Goal: Information Seeking & Learning: Learn about a topic

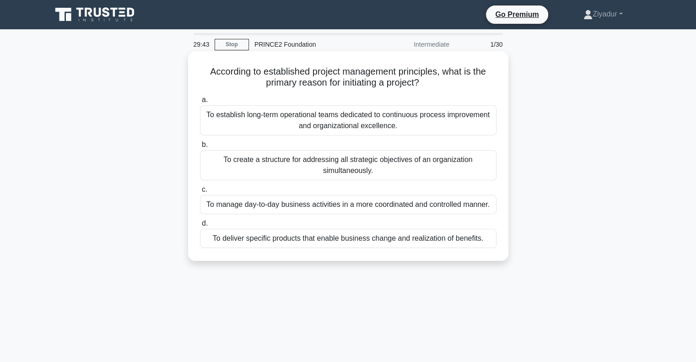
click at [319, 243] on div "To deliver specific products that enable business change and realization of ben…" at bounding box center [348, 238] width 297 height 19
click at [200, 227] on input "d. To deliver specific products that enable business change and realization of …" at bounding box center [200, 224] width 0 height 6
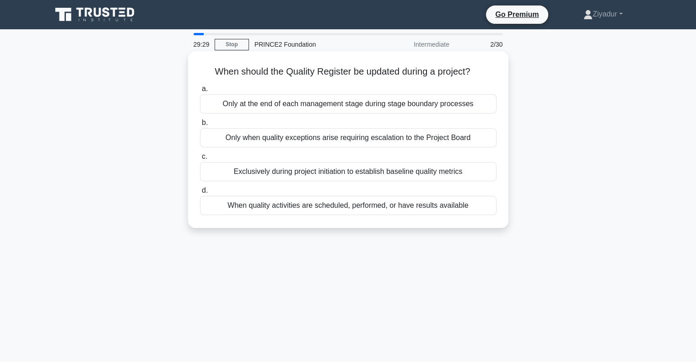
click at [323, 206] on div "When quality activities are scheduled, performed, or have results available" at bounding box center [348, 205] width 297 height 19
click at [200, 194] on input "d. When quality activities are scheduled, performed, or have results available" at bounding box center [200, 191] width 0 height 6
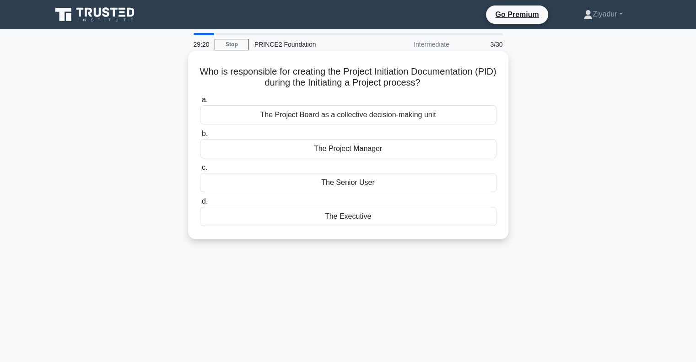
click at [351, 146] on div "The Project Manager" at bounding box center [348, 148] width 297 height 19
click at [200, 137] on input "b. The Project Manager" at bounding box center [200, 134] width 0 height 6
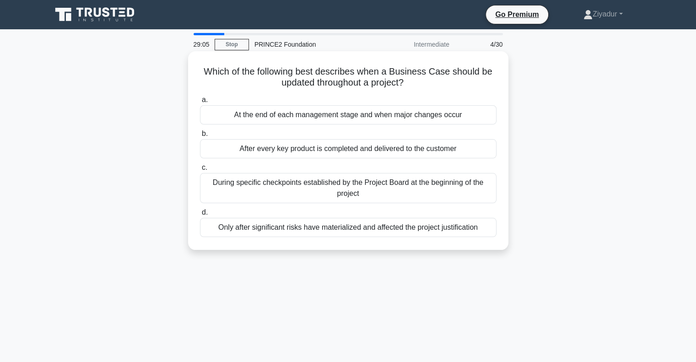
click at [344, 230] on div "Only after significant risks have materialized and affected the project justifi…" at bounding box center [348, 227] width 297 height 19
click at [200, 216] on input "d. Only after significant risks have materialized and affected the project just…" at bounding box center [200, 213] width 0 height 6
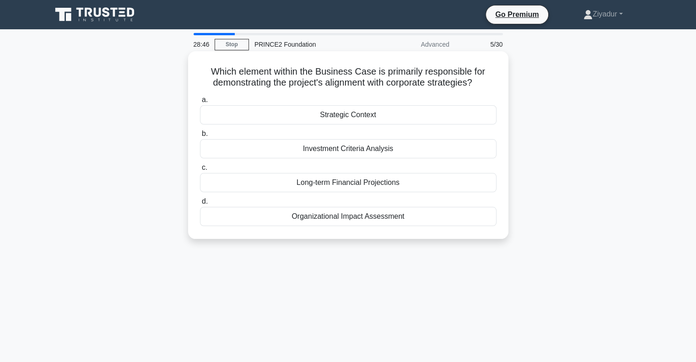
click at [356, 219] on div "Organizational Impact Assessment" at bounding box center [348, 216] width 297 height 19
click at [200, 205] on input "d. Organizational Impact Assessment" at bounding box center [200, 202] width 0 height 6
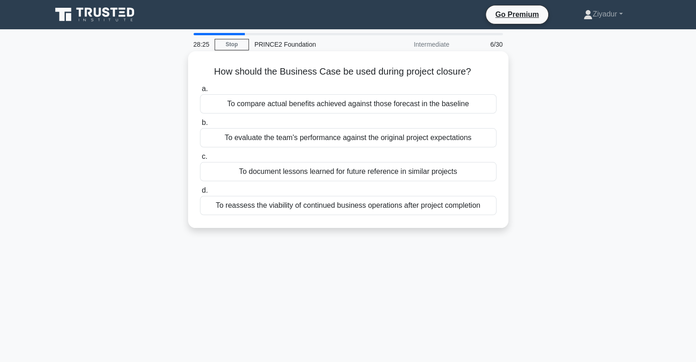
click at [345, 210] on div "To reassess the viability of continued business operations after project comple…" at bounding box center [348, 205] width 297 height 19
click at [200, 194] on input "d. To reassess the viability of continued business operations after project com…" at bounding box center [200, 191] width 0 height 6
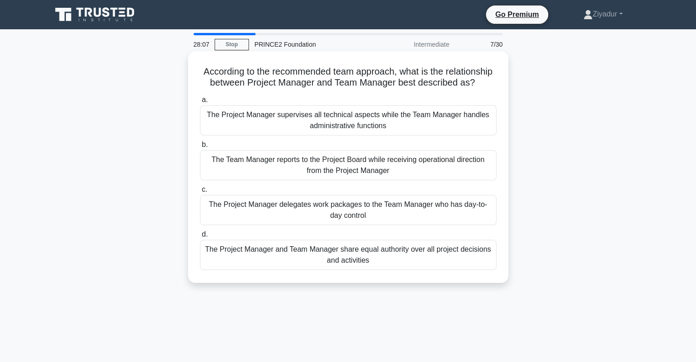
click at [357, 222] on div "The Project Manager delegates work packages to the Team Manager who has day-to-…" at bounding box center [348, 210] width 297 height 30
click at [200, 193] on input "c. The Project Manager delegates work packages to the Team Manager who has day-…" at bounding box center [200, 190] width 0 height 6
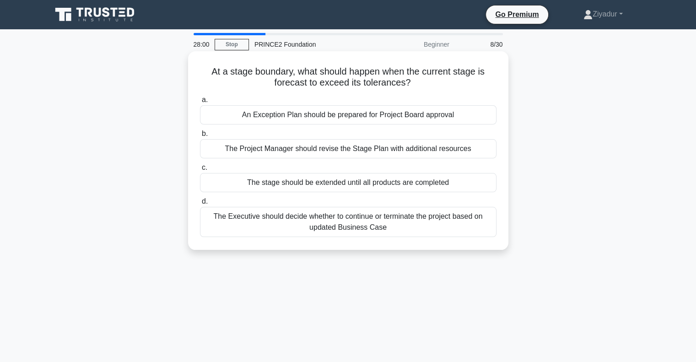
click at [346, 116] on div "An Exception Plan should be prepared for Project Board approval" at bounding box center [348, 114] width 297 height 19
click at [200, 103] on input "a. An Exception Plan should be prepared for Project Board approval" at bounding box center [200, 100] width 0 height 6
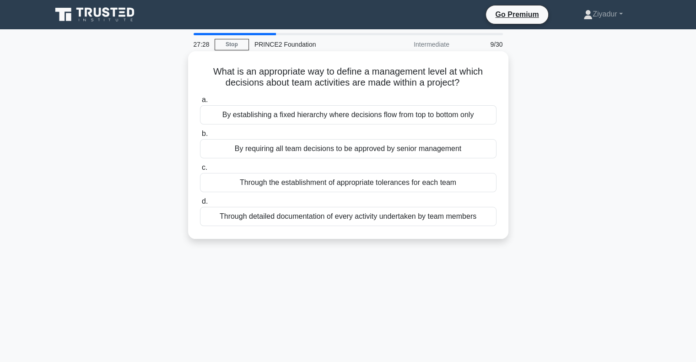
click at [359, 122] on div "By establishing a fixed hierarchy where decisions flow from top to bottom only" at bounding box center [348, 114] width 297 height 19
click at [200, 103] on input "a. By establishing a fixed hierarchy where decisions flow from top to bottom on…" at bounding box center [200, 100] width 0 height 6
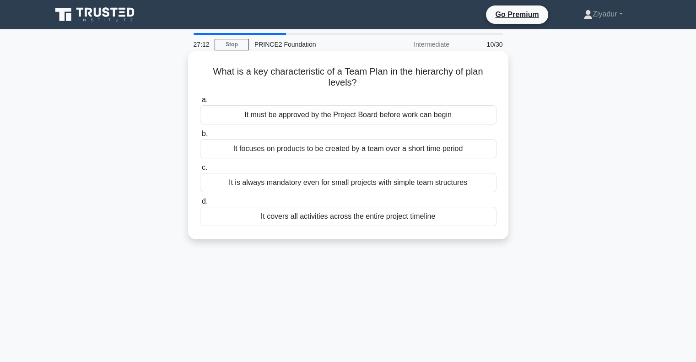
click at [410, 119] on div "It must be approved by the Project Board before work can begin" at bounding box center [348, 114] width 297 height 19
click at [200, 103] on input "a. It must be approved by the Project Board before work can begin" at bounding box center [200, 100] width 0 height 6
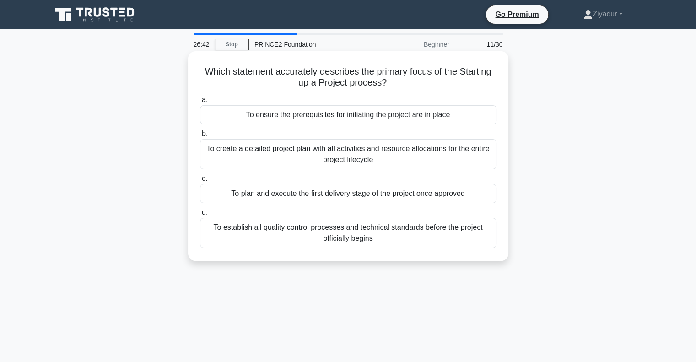
click at [389, 121] on div "To ensure the prerequisites for initiating the project are in place" at bounding box center [348, 114] width 297 height 19
click at [200, 103] on input "a. To ensure the prerequisites for initiating the project are in place" at bounding box center [200, 100] width 0 height 6
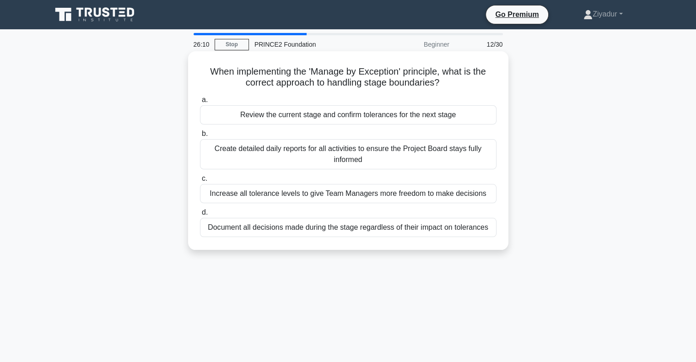
click at [376, 119] on div "Review the current stage and confirm tolerances for the next stage" at bounding box center [348, 114] width 297 height 19
click at [200, 103] on input "a. Review the current stage and confirm tolerances for the next stage" at bounding box center [200, 100] width 0 height 6
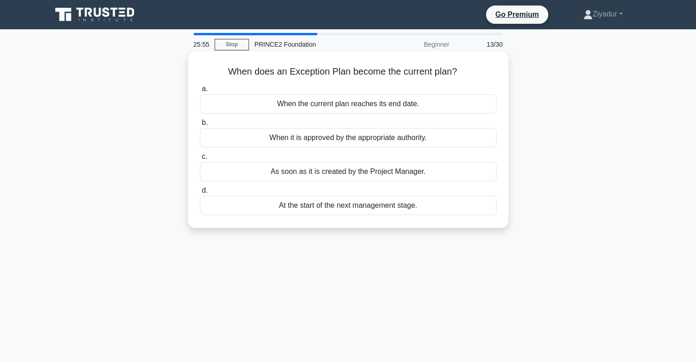
click at [362, 142] on div "When it is approved by the appropriate authority." at bounding box center [348, 137] width 297 height 19
click at [200, 126] on input "b. When it is approved by the appropriate authority." at bounding box center [200, 123] width 0 height 6
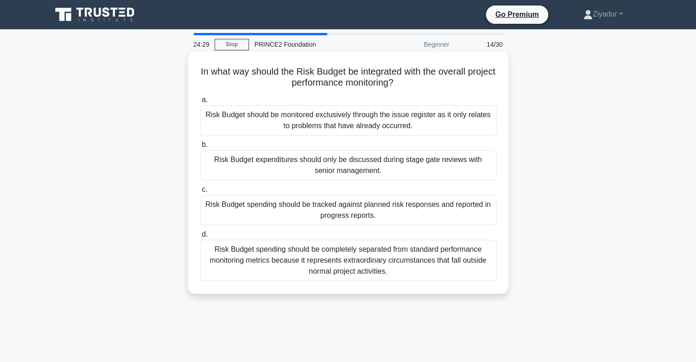
click at [302, 206] on div "Risk Budget spending should be tracked against planned risk responses and repor…" at bounding box center [348, 210] width 297 height 30
click at [200, 193] on input "c. Risk Budget spending should be tracked against planned risk responses and re…" at bounding box center [200, 190] width 0 height 6
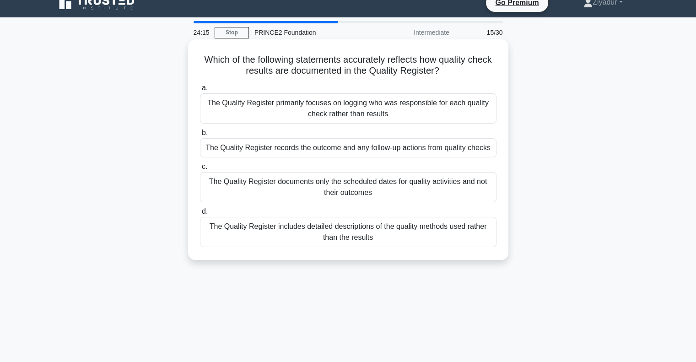
scroll to position [12, 0]
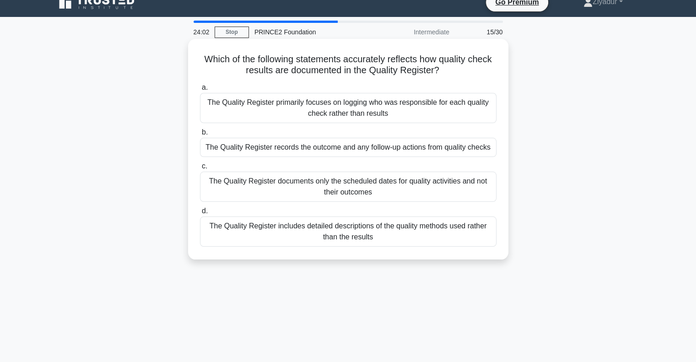
click at [346, 151] on div "The Quality Register records the outcome and any follow-up actions from quality…" at bounding box center [348, 147] width 297 height 19
click at [200, 135] on input "b. The Quality Register records the outcome and any follow-up actions from qual…" at bounding box center [200, 133] width 0 height 6
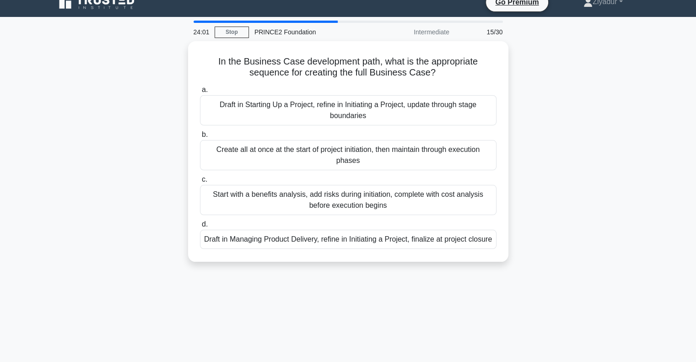
scroll to position [0, 0]
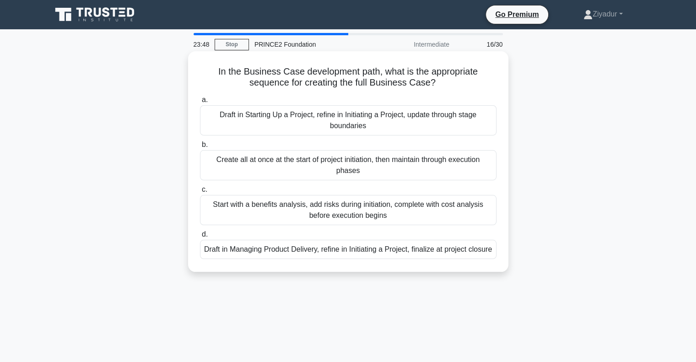
click at [368, 120] on div "Draft in Starting Up a Project, refine in Initiating a Project, update through …" at bounding box center [348, 120] width 297 height 30
click at [200, 103] on input "a. Draft in Starting Up a Project, refine in Initiating a Project, update throu…" at bounding box center [200, 100] width 0 height 6
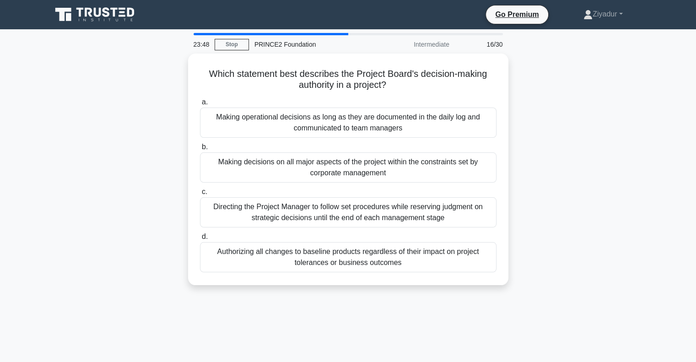
click at [368, 120] on div "Making operational decisions as long as they are documented in the daily log an…" at bounding box center [348, 123] width 297 height 30
click at [200, 105] on input "a. Making operational decisions as long as they are documented in the daily log…" at bounding box center [200, 102] width 0 height 6
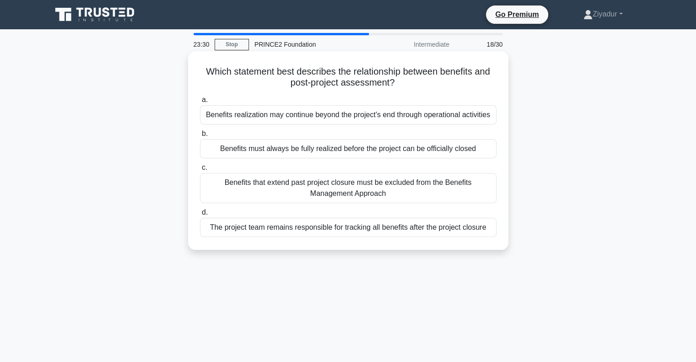
click at [371, 120] on div "Benefits realization may continue beyond the project's end through operational …" at bounding box center [348, 114] width 297 height 19
click at [200, 103] on input "a. Benefits realization may continue beyond the project's end through operation…" at bounding box center [200, 100] width 0 height 6
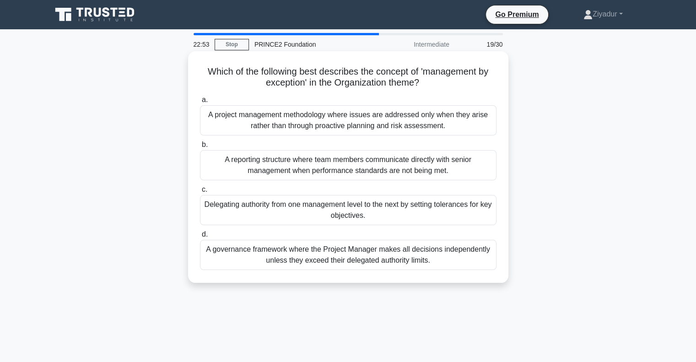
click at [345, 211] on div "Delegating authority from one management level to the next by setting tolerance…" at bounding box center [348, 210] width 297 height 30
click at [200, 193] on input "c. Delegating authority from one management level to the next by setting tolera…" at bounding box center [200, 190] width 0 height 6
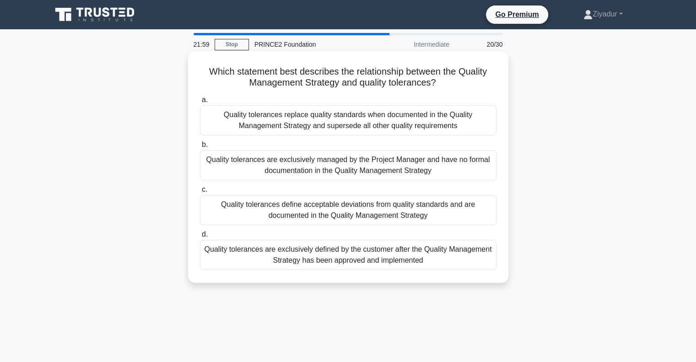
click at [373, 225] on div "Quality tolerances define acceptable deviations from quality standards and are …" at bounding box center [348, 210] width 297 height 30
click at [200, 193] on input "c. Quality tolerances define acceptable deviations from quality standards and a…" at bounding box center [200, 190] width 0 height 6
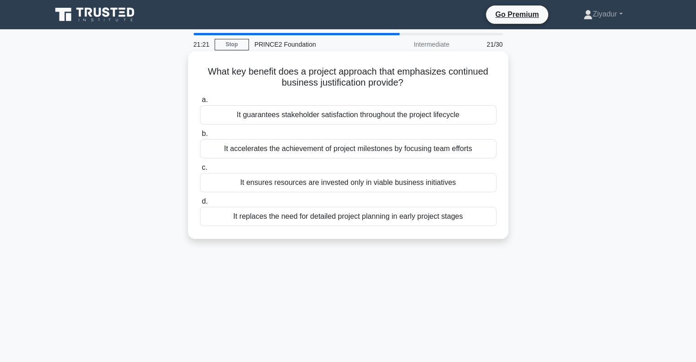
click at [349, 184] on div "It ensures resources are invested only in viable business initiatives" at bounding box center [348, 182] width 297 height 19
click at [200, 171] on input "c. It ensures resources are invested only in viable business initiatives" at bounding box center [200, 168] width 0 height 6
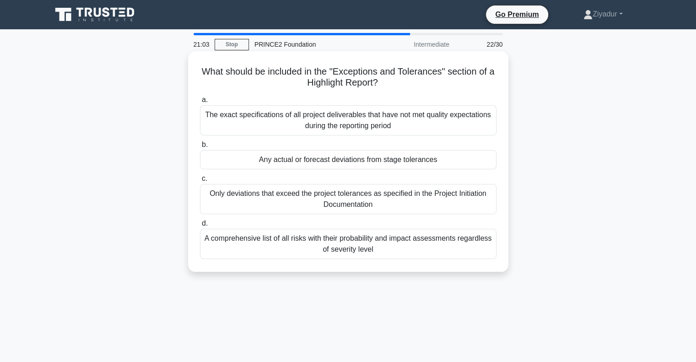
click at [347, 198] on div "Only deviations that exceed the project tolerances as specified in the Project …" at bounding box center [348, 199] width 297 height 30
click at [200, 182] on input "c. Only deviations that exceed the project tolerances as specified in the Proje…" at bounding box center [200, 179] width 0 height 6
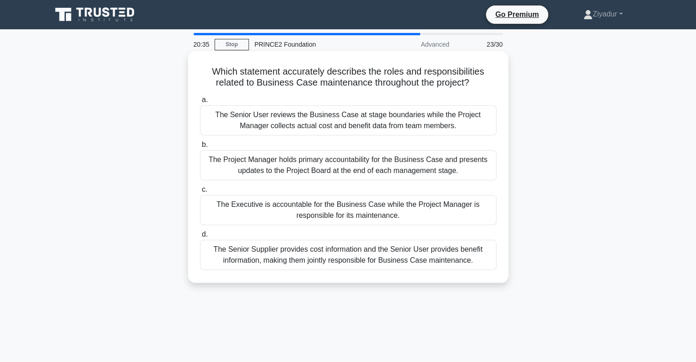
click at [256, 215] on div "The Executive is accountable for the Business Case while the Project Manager is…" at bounding box center [348, 210] width 297 height 30
click at [200, 193] on input "c. The Executive is accountable for the Business Case while the Project Manager…" at bounding box center [200, 190] width 0 height 6
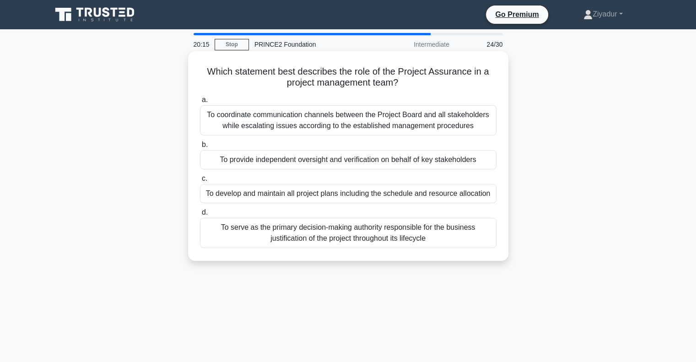
click at [289, 167] on div "To provide independent oversight and verification on behalf of key stakeholders" at bounding box center [348, 159] width 297 height 19
click at [200, 148] on input "b. To provide independent oversight and verification on behalf of key stakehold…" at bounding box center [200, 145] width 0 height 6
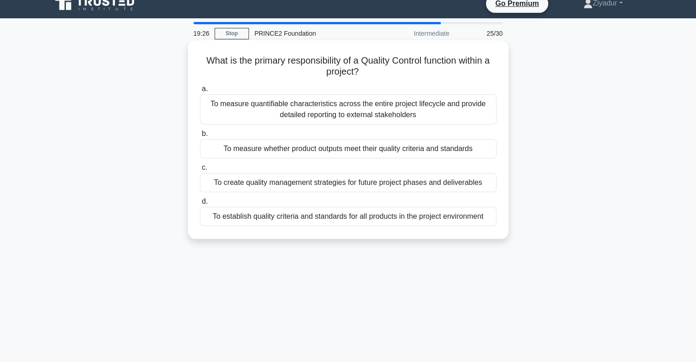
scroll to position [13, 0]
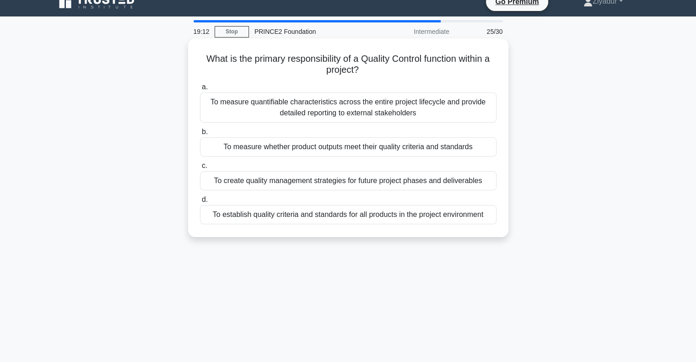
click at [337, 148] on div "To measure whether product outputs meet their quality criteria and standards" at bounding box center [348, 146] width 297 height 19
click at [200, 135] on input "b. To measure whether product outputs meet their quality criteria and standards" at bounding box center [200, 132] width 0 height 6
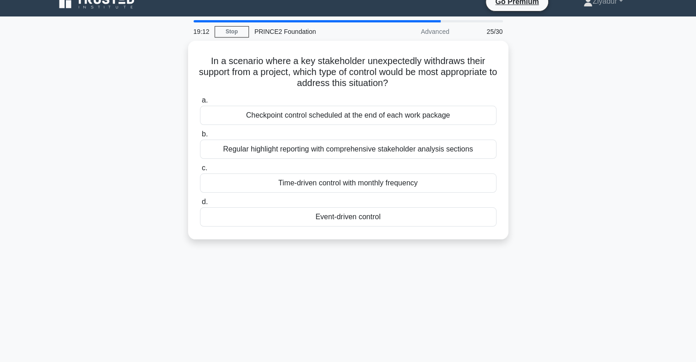
scroll to position [0, 0]
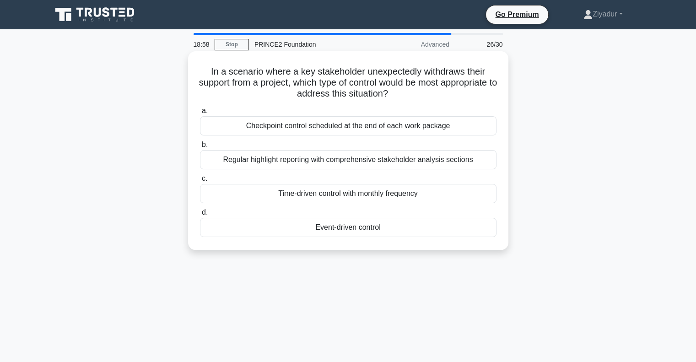
click at [334, 229] on div "Event-driven control" at bounding box center [348, 227] width 297 height 19
click at [200, 216] on input "d. Event-driven control" at bounding box center [200, 213] width 0 height 6
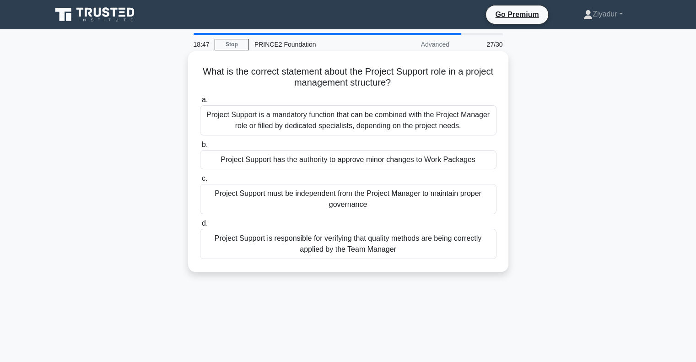
click at [290, 199] on div "Project Support must be independent from the Project Manager to maintain proper…" at bounding box center [348, 199] width 297 height 30
click at [200, 182] on input "c. Project Support must be independent from the Project Manager to maintain pro…" at bounding box center [200, 179] width 0 height 6
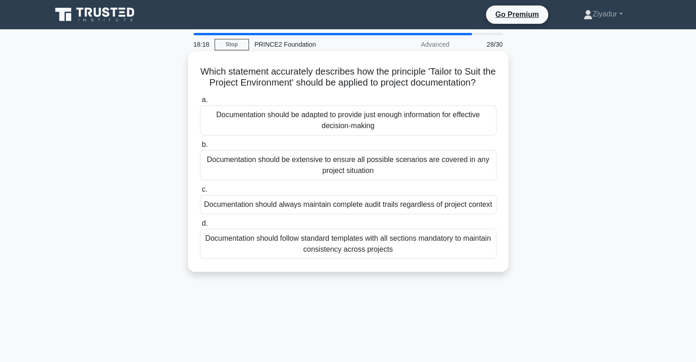
click at [373, 135] on div "Documentation should be adapted to provide just enough information for effectiv…" at bounding box center [348, 120] width 297 height 30
click at [200, 103] on input "a. Documentation should be adapted to provide just enough information for effec…" at bounding box center [200, 100] width 0 height 6
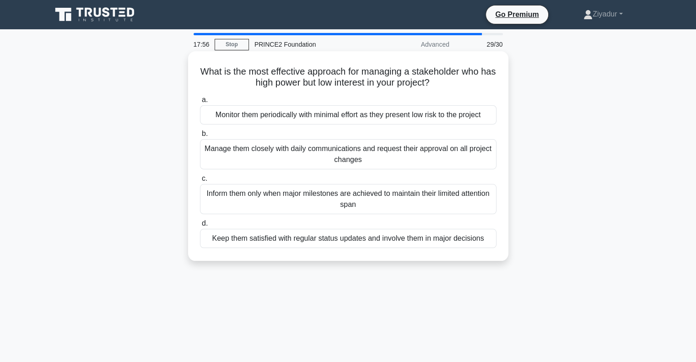
click at [317, 240] on div "Keep them satisfied with regular status updates and involve them in major decis…" at bounding box center [348, 238] width 297 height 19
click at [200, 227] on input "d. Keep them satisfied with regular status updates and involve them in major de…" at bounding box center [200, 224] width 0 height 6
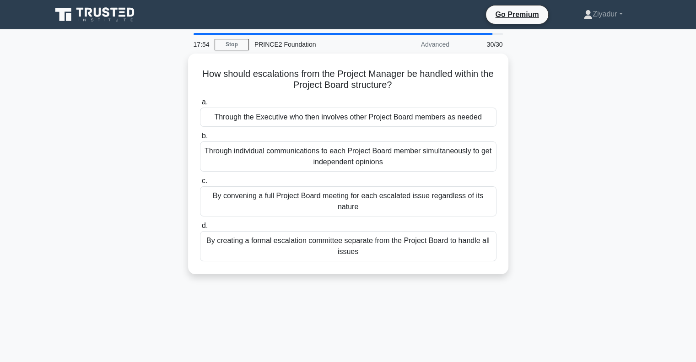
click at [317, 240] on div "By creating a formal escalation committee separate from the Project Board to ha…" at bounding box center [348, 246] width 297 height 30
click at [200, 229] on input "d. By creating a formal escalation committee separate from the Project Board to…" at bounding box center [200, 226] width 0 height 6
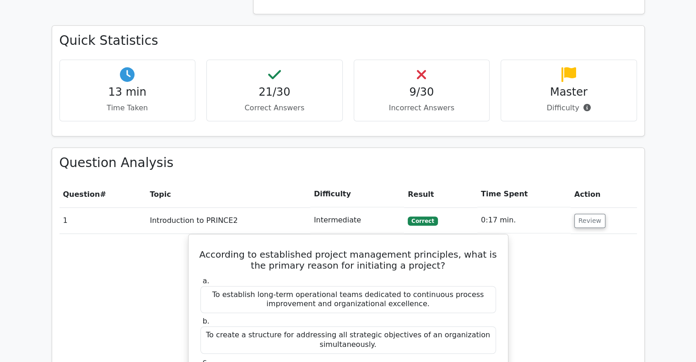
scroll to position [635, 0]
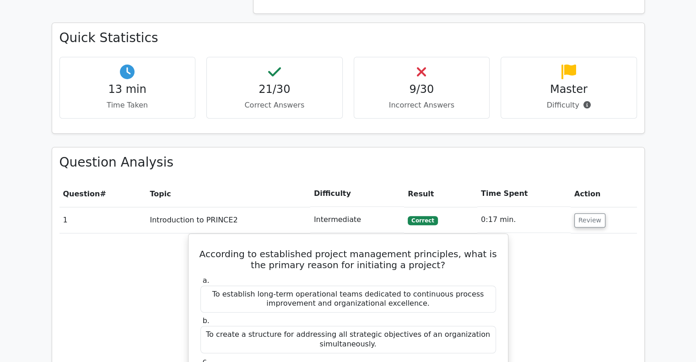
click at [434, 57] on div "9/30 Incorrect Answers" at bounding box center [422, 88] width 136 height 62
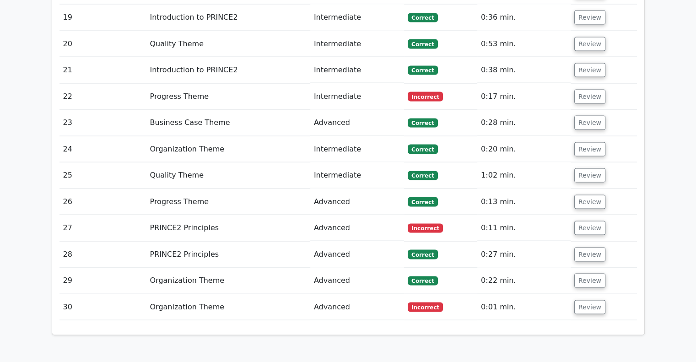
scroll to position [1788, 0]
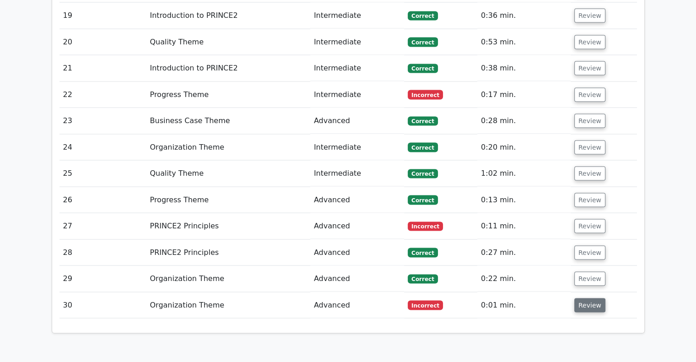
click at [590, 298] on button "Review" at bounding box center [589, 305] width 31 height 14
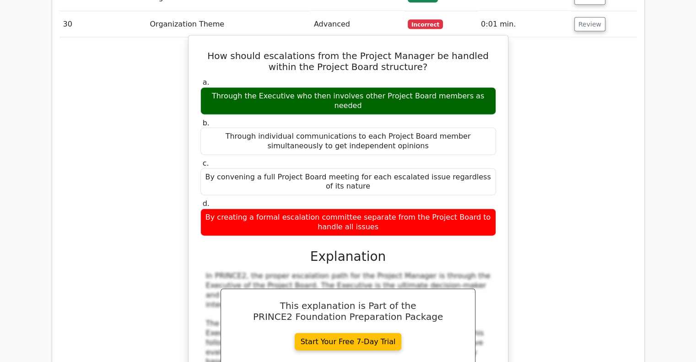
scroll to position [2068, 0]
